Goal: Navigation & Orientation: Find specific page/section

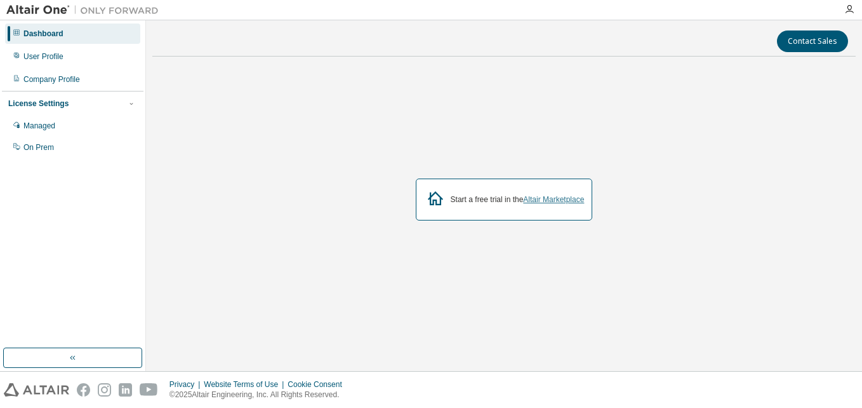
click at [556, 199] on link "Altair Marketplace" at bounding box center [553, 199] width 61 height 9
